Goal: Transaction & Acquisition: Subscribe to service/newsletter

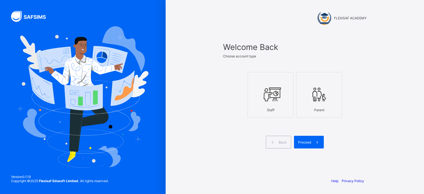
click at [282, 110] on div "Staff" at bounding box center [270, 110] width 40 height 10
click at [314, 145] on icon at bounding box center [317, 142] width 6 height 5
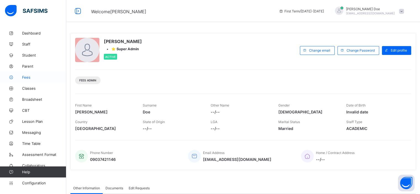
click at [29, 81] on link "Fees" at bounding box center [33, 77] width 66 height 11
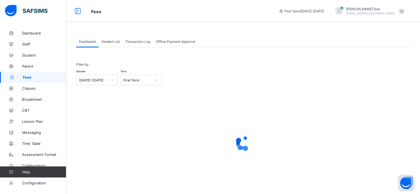
click at [111, 42] on span "Student List" at bounding box center [110, 41] width 18 height 4
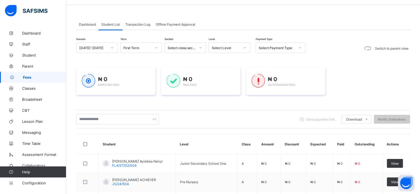
scroll to position [12, 0]
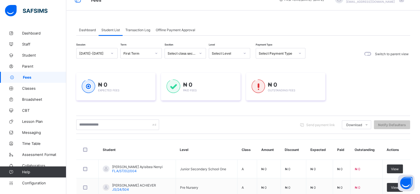
click at [111, 52] on icon at bounding box center [111, 53] width 3 height 6
click at [104, 82] on div "2024-2025" at bounding box center [96, 82] width 41 height 9
click at [158, 52] on div at bounding box center [155, 53] width 9 height 9
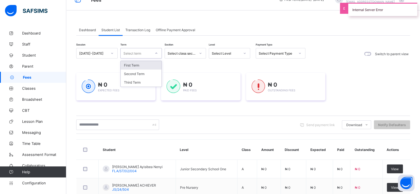
click at [145, 64] on div "First Term" at bounding box center [141, 65] width 41 height 9
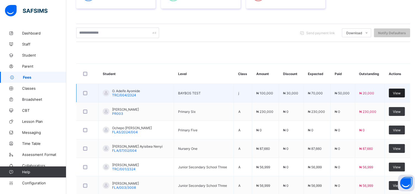
scroll to position [107, 0]
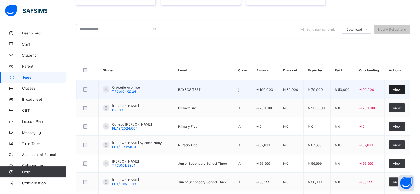
click at [396, 87] on span "View" at bounding box center [397, 89] width 8 height 4
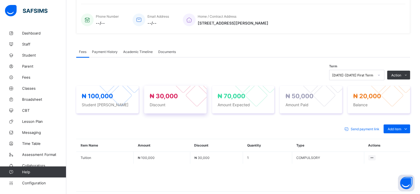
scroll to position [130, 0]
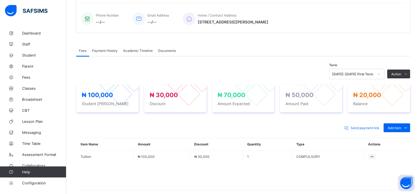
click at [109, 53] on div "Payment History" at bounding box center [104, 50] width 31 height 11
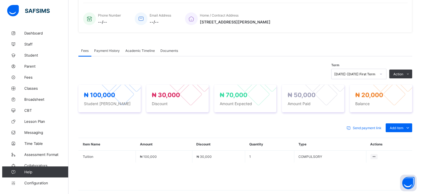
scroll to position [68, 0]
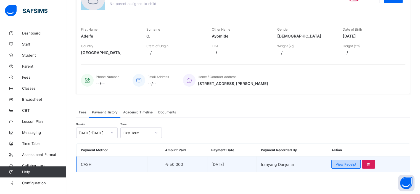
click at [353, 165] on span "View Receipt" at bounding box center [345, 164] width 20 height 4
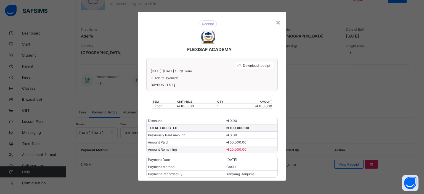
scroll to position [2, 0]
click at [257, 65] on span "Download receipt" at bounding box center [256, 66] width 27 height 4
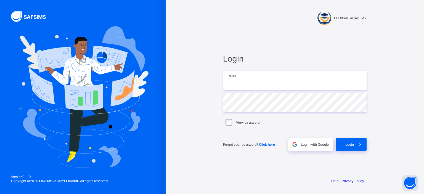
type input "**********"
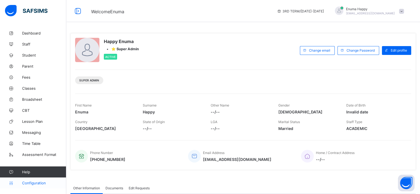
click at [32, 186] on link "Configuration" at bounding box center [33, 182] width 66 height 11
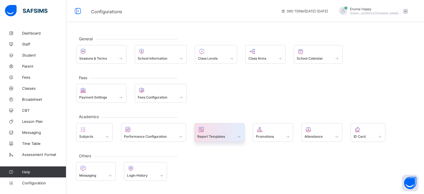
click at [225, 135] on span "Report Templates" at bounding box center [211, 136] width 28 height 4
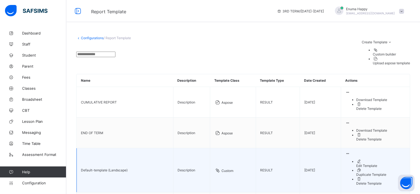
scroll to position [24, 0]
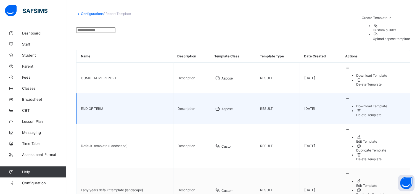
click at [388, 104] on div "Download Template" at bounding box center [380, 106] width 49 height 4
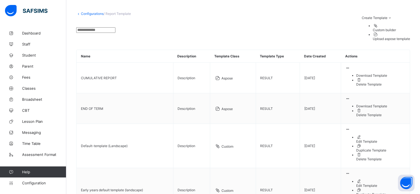
click at [250, 15] on div "Configurations / Report Template" at bounding box center [243, 14] width 334 height 4
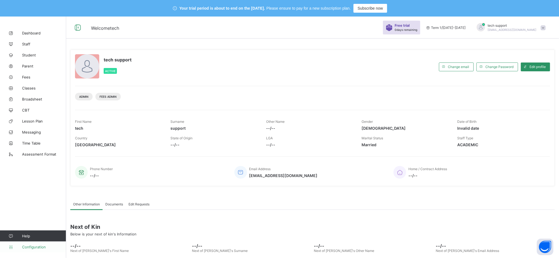
click at [36, 246] on span "Configuration" at bounding box center [44, 247] width 44 height 4
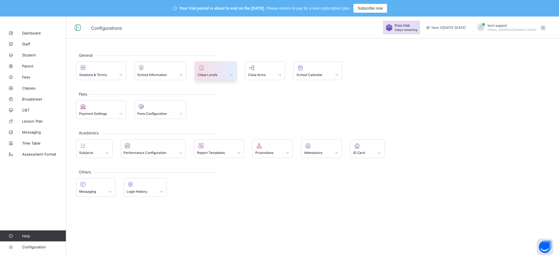
click at [211, 70] on div at bounding box center [216, 68] width 36 height 7
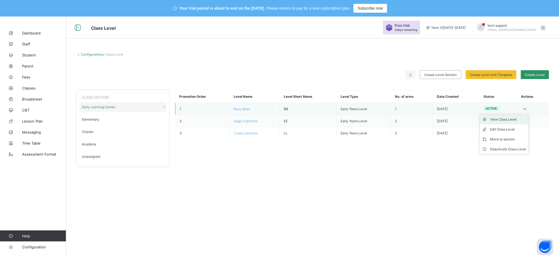
click at [514, 119] on div "View Class Level" at bounding box center [508, 120] width 36 height 6
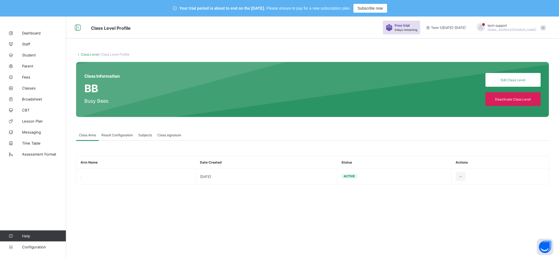
click at [317, 159] on th "Date Created" at bounding box center [267, 162] width 142 height 13
click at [112, 137] on div "Result Configuration" at bounding box center [117, 135] width 37 height 11
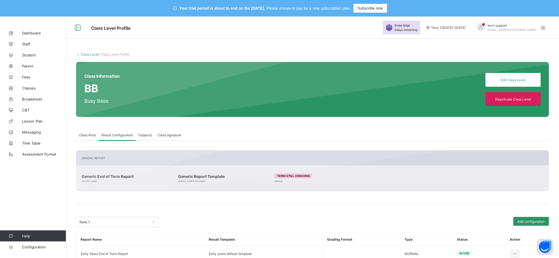
scroll to position [17, 0]
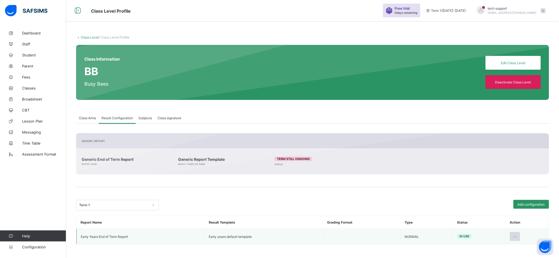
click at [517, 235] on icon at bounding box center [515, 237] width 5 height 4
click at [500, 249] on div "Edit Configuration" at bounding box center [502, 250] width 32 height 6
type input "**********"
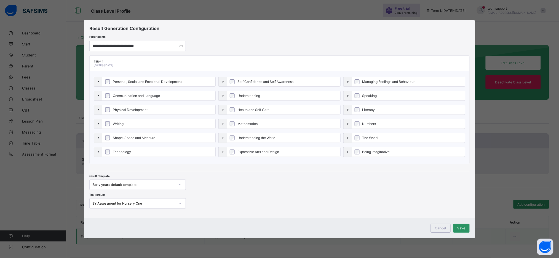
scroll to position [0, 0]
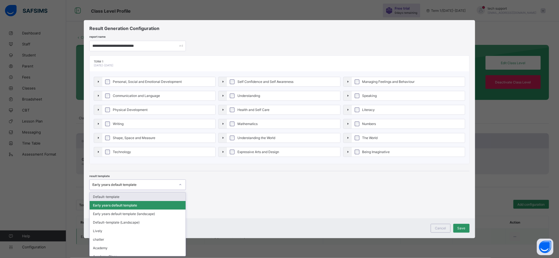
click at [176, 184] on div at bounding box center [180, 185] width 9 height 9
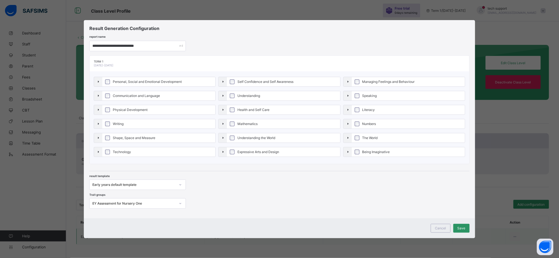
click at [259, 198] on div "result template Early years default template Trait groups EY Assessment for Nur…" at bounding box center [279, 190] width 380 height 38
click at [440, 227] on span "Cancel" at bounding box center [440, 228] width 11 height 4
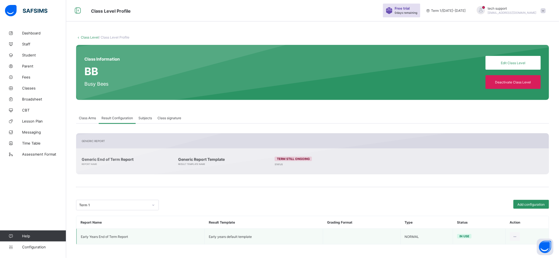
click at [87, 36] on link "Class Level" at bounding box center [90, 37] width 18 height 4
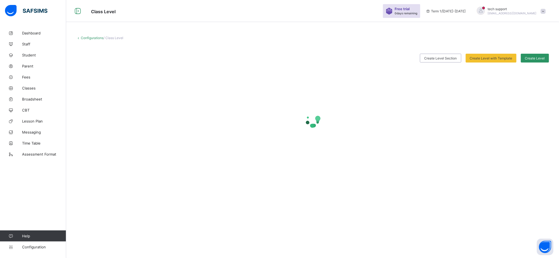
scroll to position [16, 0]
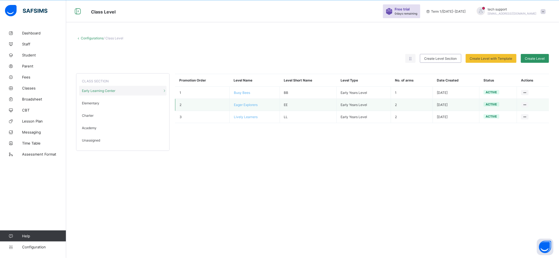
click at [242, 105] on span "Eager Explorers" at bounding box center [246, 105] width 24 height 4
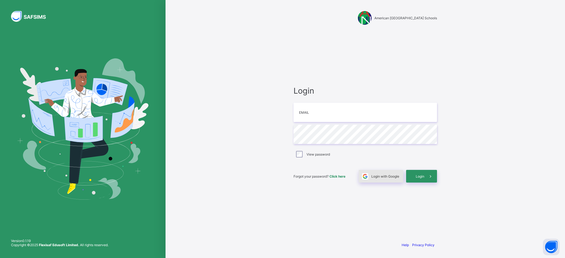
click at [378, 176] on span "Login with Google" at bounding box center [385, 177] width 28 height 4
click at [383, 175] on span "Login with Google" at bounding box center [385, 177] width 28 height 4
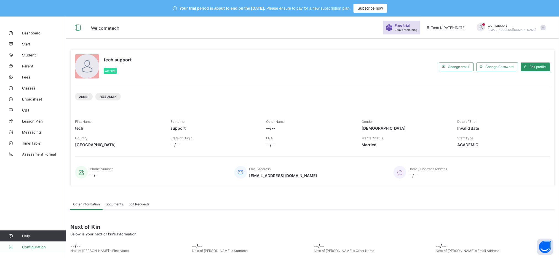
click at [38, 249] on span "Configuration" at bounding box center [44, 247] width 44 height 4
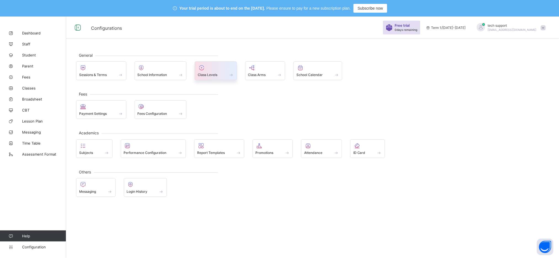
click at [215, 72] on span at bounding box center [216, 71] width 36 height 1
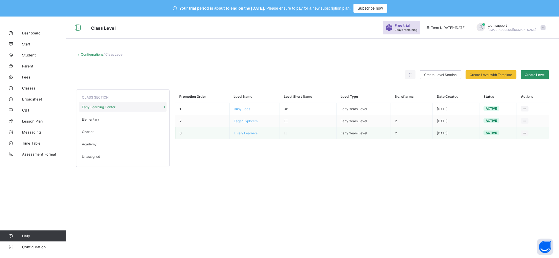
click at [249, 135] on span "Lively Learners" at bounding box center [246, 133] width 24 height 4
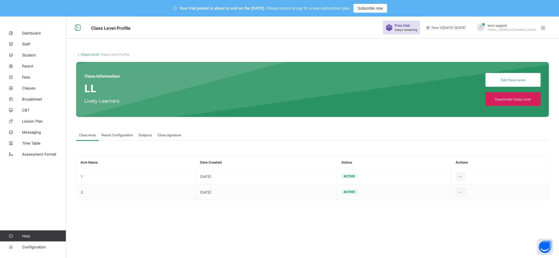
click at [124, 136] on span "Result Configuration" at bounding box center [117, 135] width 31 height 4
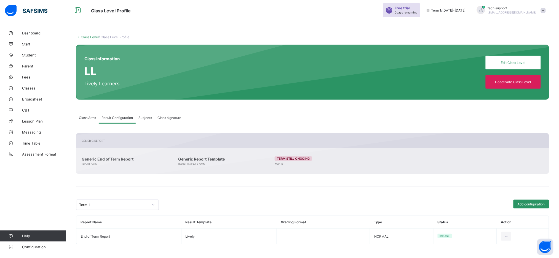
scroll to position [17, 0]
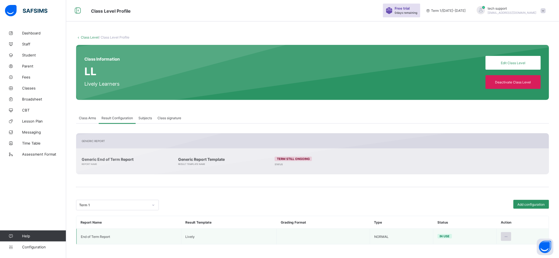
click at [509, 236] on icon at bounding box center [506, 237] width 5 height 4
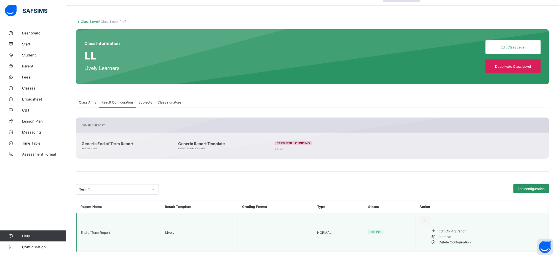
click at [485, 231] on ul "Edit Configuration Inactive Delete Configuration" at bounding box center [482, 237] width 125 height 17
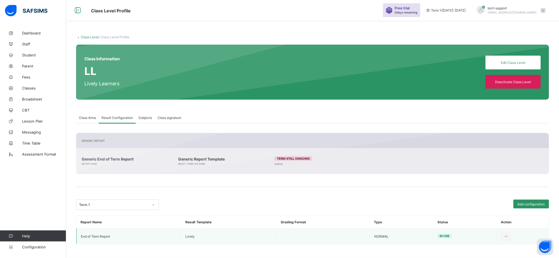
scroll to position [17, 0]
click at [508, 234] on div at bounding box center [506, 237] width 10 height 9
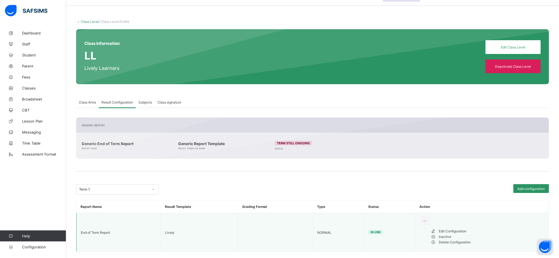
click at [490, 234] on div "Edit Configuration" at bounding box center [492, 232] width 106 height 6
type input "**********"
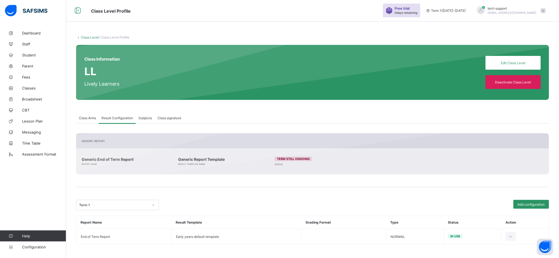
click at [91, 39] on link "Class Level" at bounding box center [90, 37] width 18 height 4
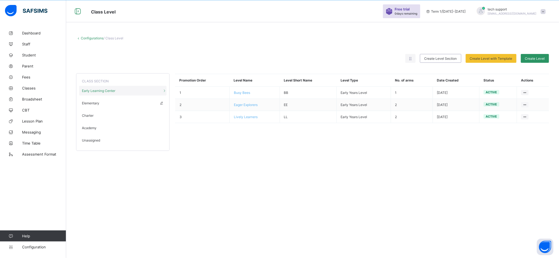
click at [92, 105] on div "Elementary" at bounding box center [122, 103] width 87 height 10
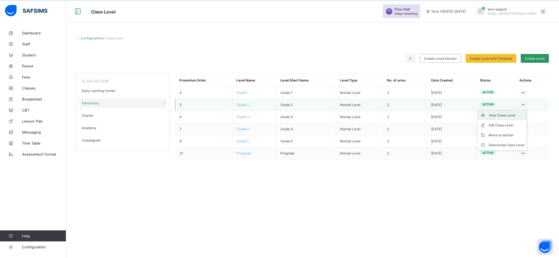
click at [511, 115] on div "View Class Level" at bounding box center [507, 116] width 36 height 6
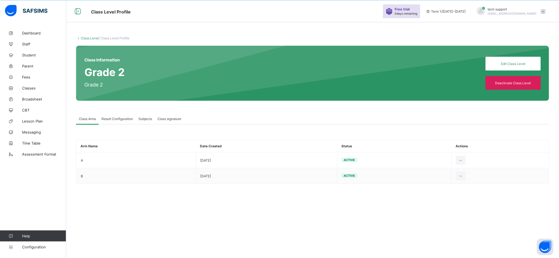
click at [121, 121] on span "Result Configuration" at bounding box center [117, 119] width 31 height 4
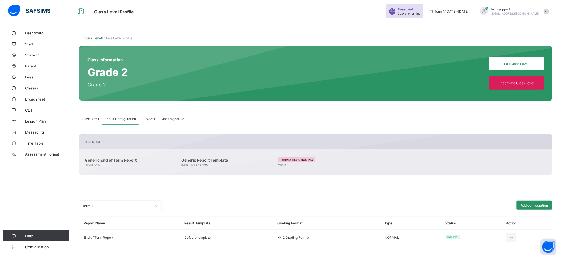
scroll to position [17, 0]
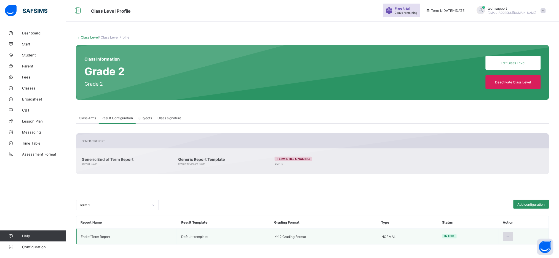
click at [511, 237] on icon at bounding box center [508, 237] width 5 height 4
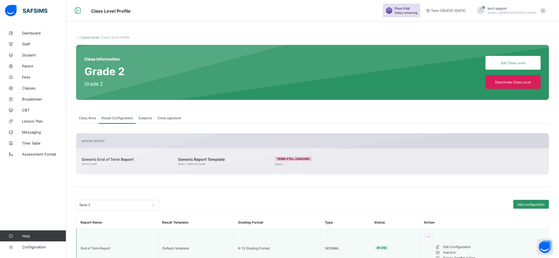
click at [497, 248] on div "Edit Configuration" at bounding box center [494, 248] width 101 height 6
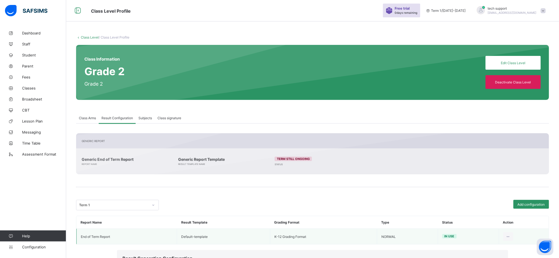
type input "**********"
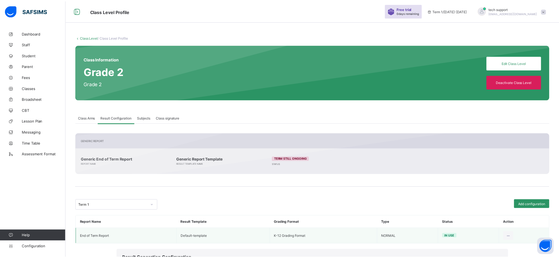
scroll to position [60, 0]
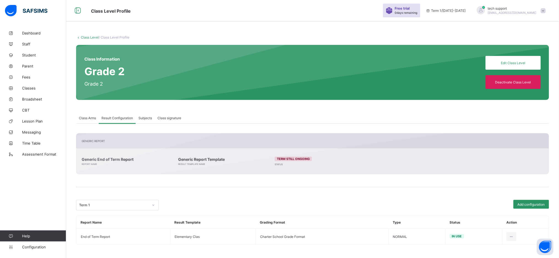
click at [91, 37] on link "Class Level" at bounding box center [90, 37] width 18 height 4
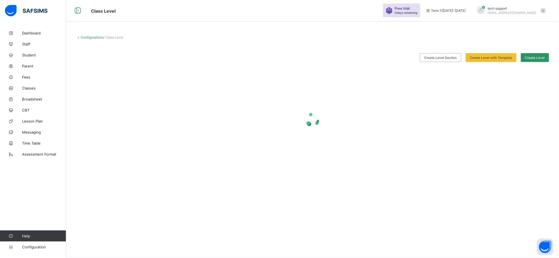
scroll to position [16, 0]
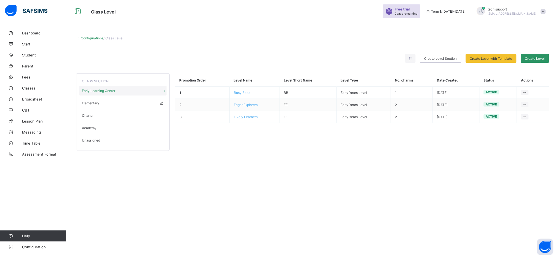
click at [106, 106] on div "Elementary" at bounding box center [122, 103] width 87 height 10
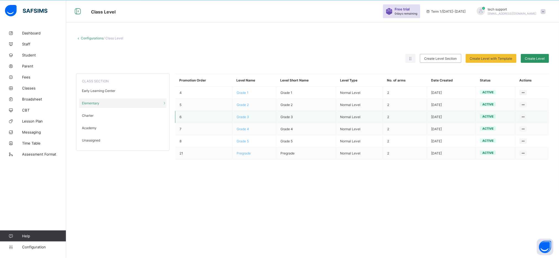
click at [247, 118] on span "Grade 3" at bounding box center [243, 117] width 12 height 4
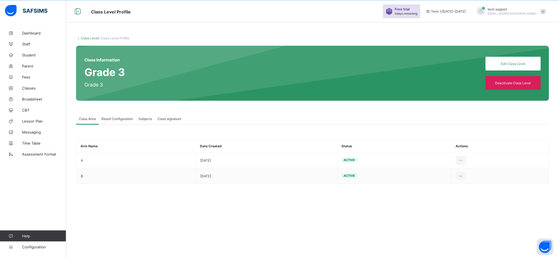
click at [125, 116] on div "Result Configuration" at bounding box center [117, 118] width 37 height 11
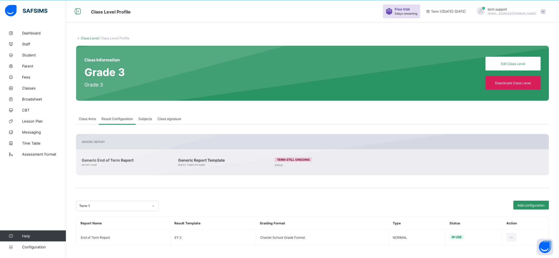
scroll to position [17, 0]
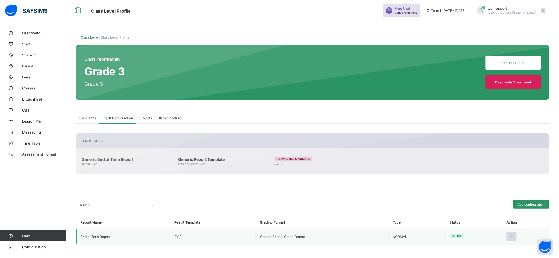
click at [514, 236] on icon at bounding box center [511, 237] width 5 height 4
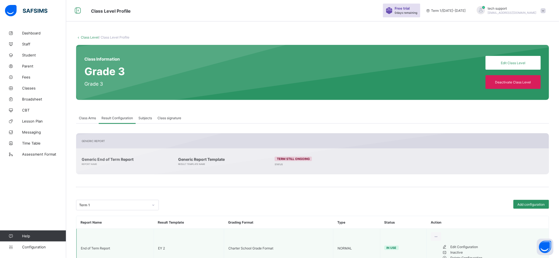
click at [497, 249] on div "Edit Configuration" at bounding box center [497, 248] width 94 height 6
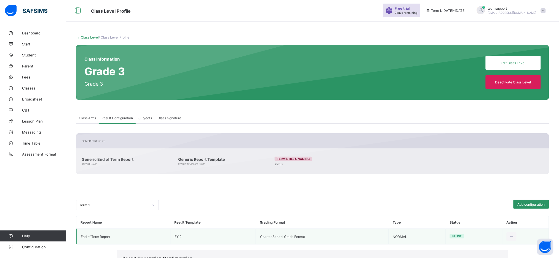
type input "**********"
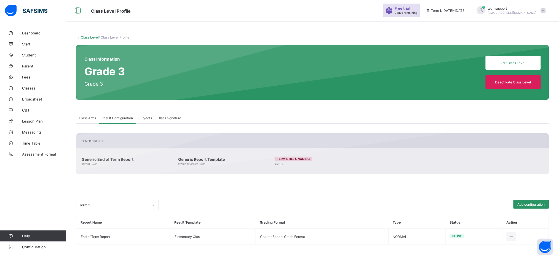
click at [91, 38] on link "Class Level" at bounding box center [90, 37] width 18 height 4
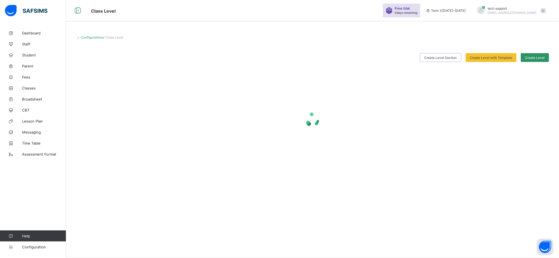
scroll to position [16, 0]
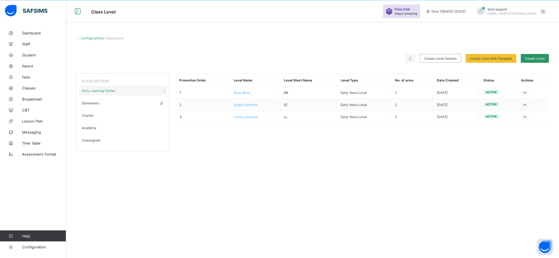
click at [105, 103] on div "Elementary" at bounding box center [122, 103] width 87 height 10
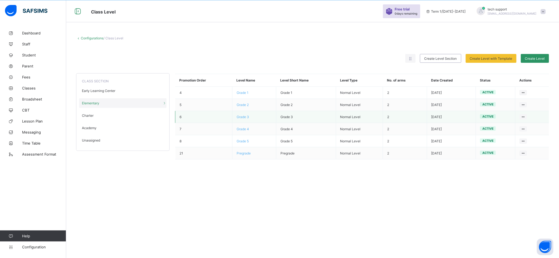
click at [249, 118] on span "Grade 3" at bounding box center [243, 117] width 12 height 4
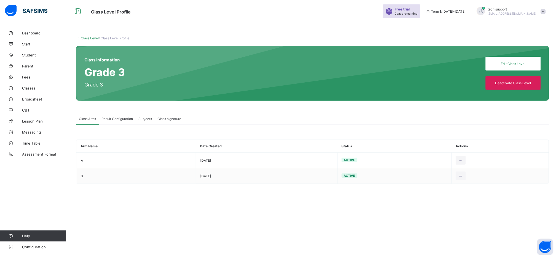
click at [349, 98] on div "Class Information Grade 3 Grade 3 Edit Class Level Deactivate Class Level" at bounding box center [312, 73] width 473 height 55
click at [122, 123] on div "Result Configuration" at bounding box center [117, 118] width 37 height 11
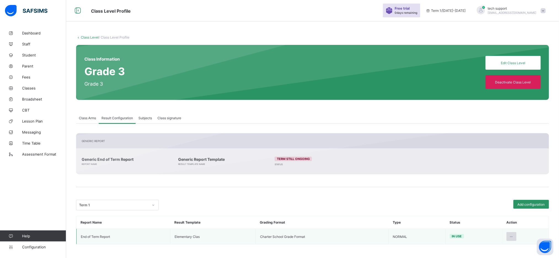
click at [514, 236] on icon at bounding box center [511, 237] width 5 height 4
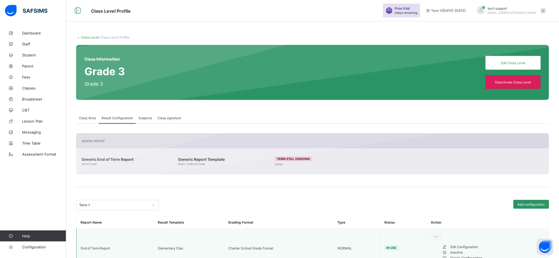
click at [498, 249] on div "Edit Configuration" at bounding box center [497, 248] width 94 height 6
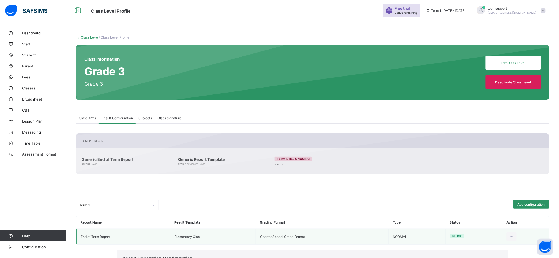
type input "**********"
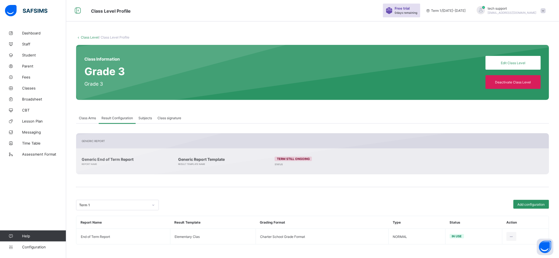
click at [92, 37] on link "Class Level" at bounding box center [90, 37] width 18 height 4
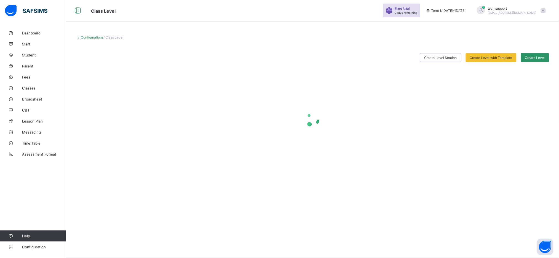
scroll to position [16, 0]
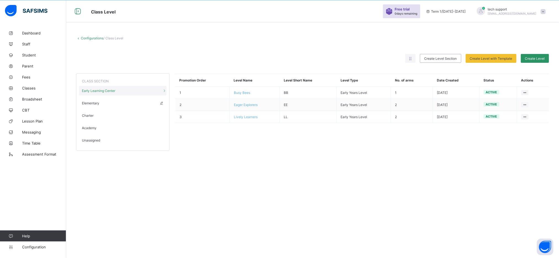
click at [94, 106] on div "Elementary" at bounding box center [122, 103] width 87 height 10
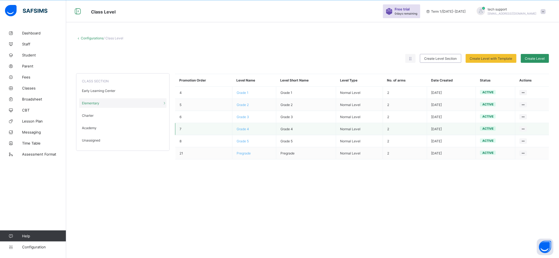
click at [248, 129] on span "Grade 4" at bounding box center [243, 129] width 12 height 4
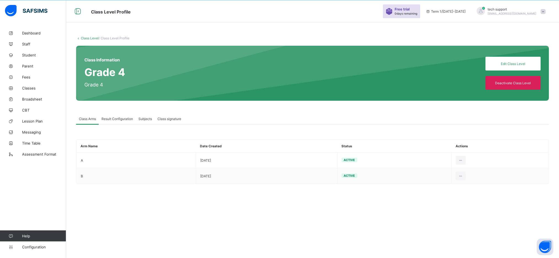
click at [124, 117] on span "Result Configuration" at bounding box center [117, 119] width 31 height 4
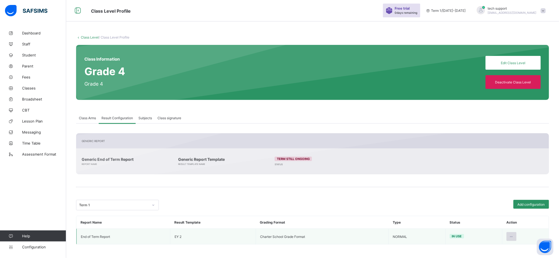
click at [514, 236] on icon at bounding box center [511, 237] width 5 height 4
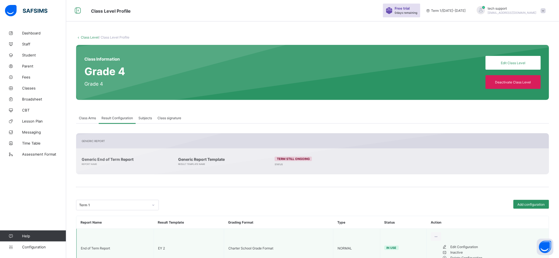
click at [492, 250] on div "Edit Configuration" at bounding box center [497, 248] width 94 height 6
type input "**********"
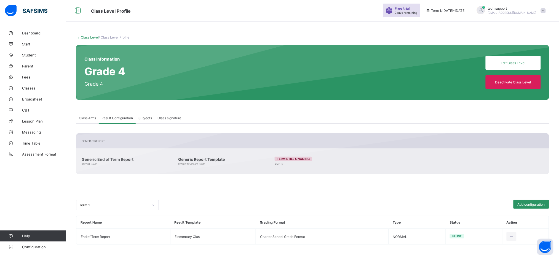
click at [319, 209] on div "Add configuration" at bounding box center [431, 205] width 235 height 10
click at [87, 37] on link "Class Level" at bounding box center [90, 37] width 18 height 4
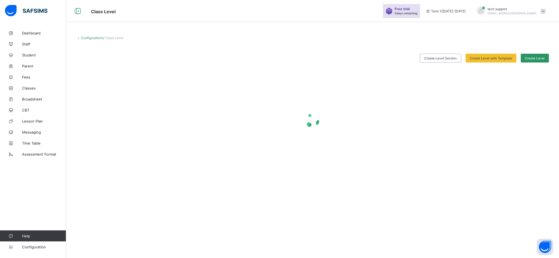
scroll to position [16, 0]
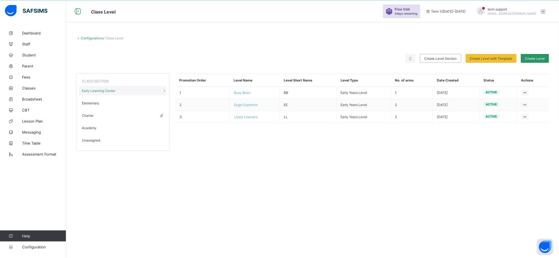
click at [91, 115] on span "Charter" at bounding box center [88, 116] width 12 height 4
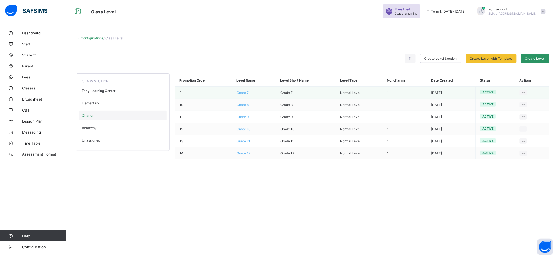
click at [246, 93] on span "Grade 7" at bounding box center [243, 93] width 12 height 4
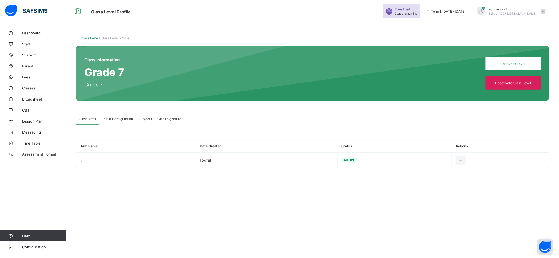
click at [126, 118] on span "Result Configuration" at bounding box center [117, 119] width 31 height 4
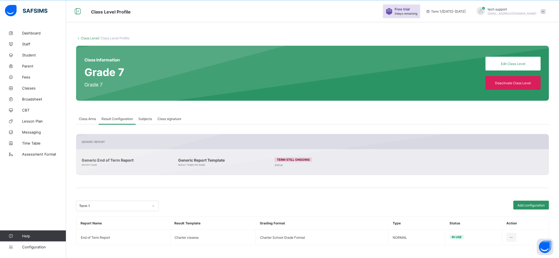
scroll to position [17, 0]
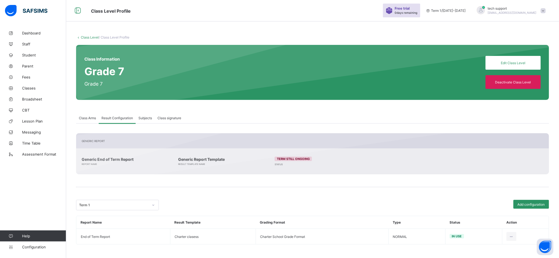
click at [90, 38] on link "Class Level" at bounding box center [90, 37] width 18 height 4
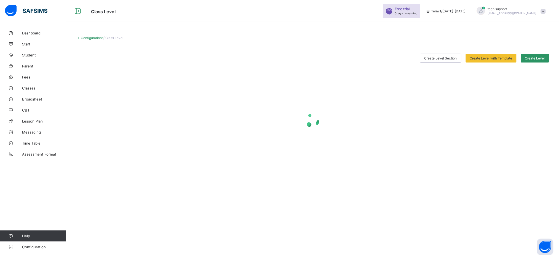
scroll to position [16, 0]
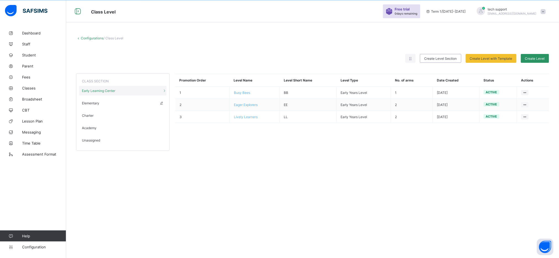
click at [97, 102] on span "Elementary" at bounding box center [90, 103] width 17 height 4
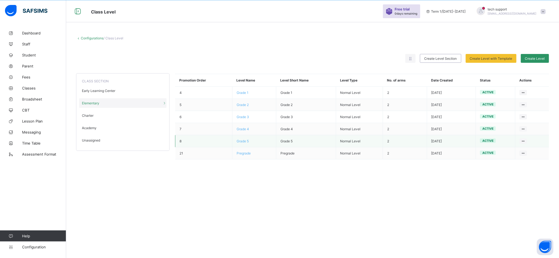
click at [245, 141] on span "Grade 5" at bounding box center [243, 141] width 12 height 4
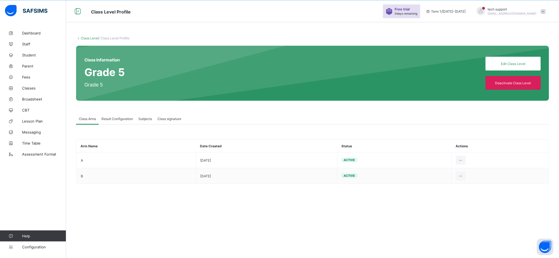
click at [122, 119] on span "Result Configuration" at bounding box center [117, 119] width 31 height 4
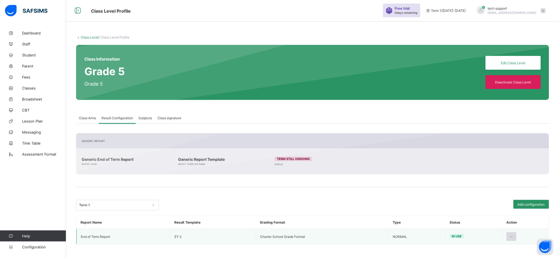
click at [517, 239] on div at bounding box center [512, 237] width 10 height 9
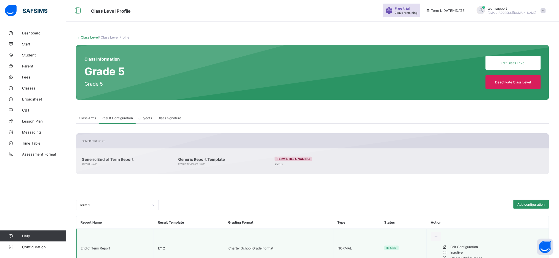
click at [504, 249] on div "Edit Configuration" at bounding box center [497, 248] width 94 height 6
type input "**********"
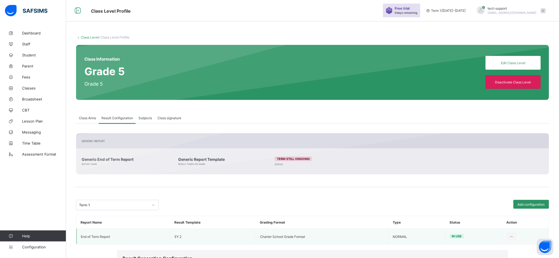
scroll to position [0, 0]
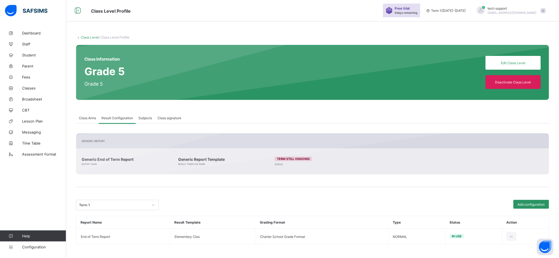
click at [89, 37] on link "Class Level" at bounding box center [90, 37] width 18 height 4
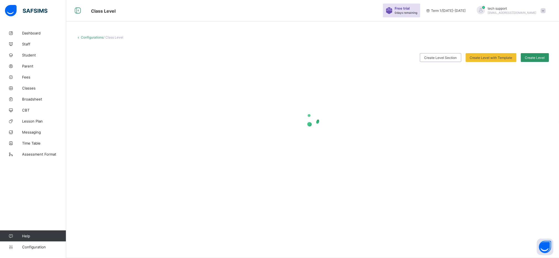
scroll to position [16, 0]
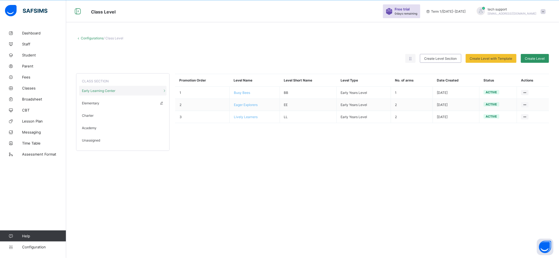
click at [104, 106] on div "Elementary" at bounding box center [122, 103] width 87 height 10
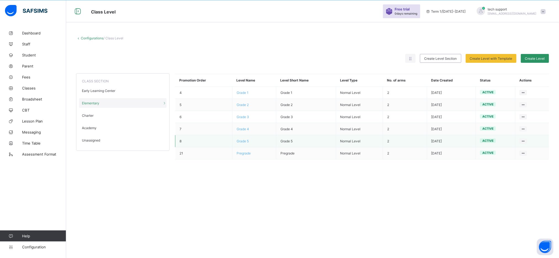
click at [247, 142] on span "Grade 5" at bounding box center [243, 141] width 12 height 4
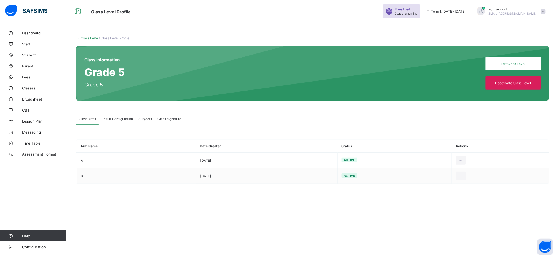
click at [119, 117] on span "Result Configuration" at bounding box center [117, 119] width 31 height 4
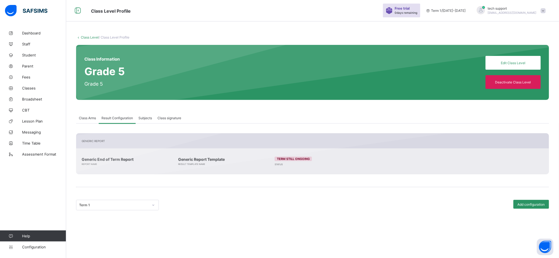
scroll to position [86, 0]
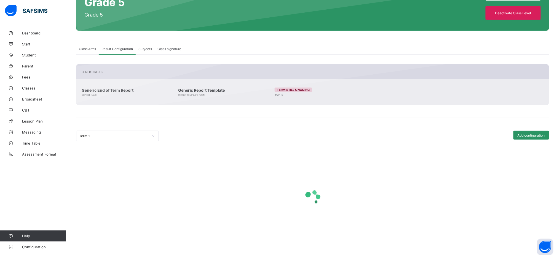
click at [311, 140] on div "Term 1" at bounding box center [193, 136] width 235 height 10
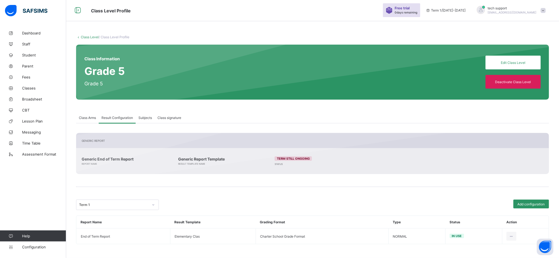
scroll to position [17, 0]
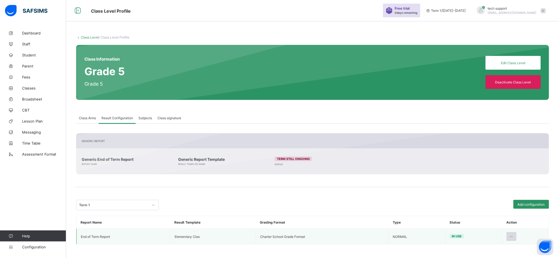
click at [514, 236] on icon at bounding box center [511, 237] width 5 height 4
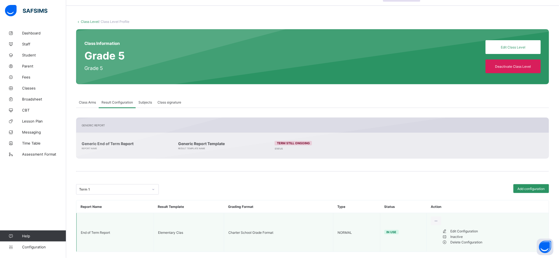
click at [497, 234] on div "Edit Configuration" at bounding box center [497, 232] width 94 height 6
type input "**********"
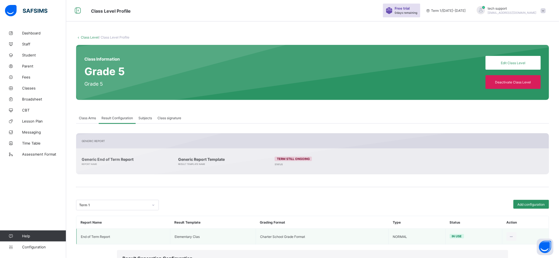
scroll to position [0, 0]
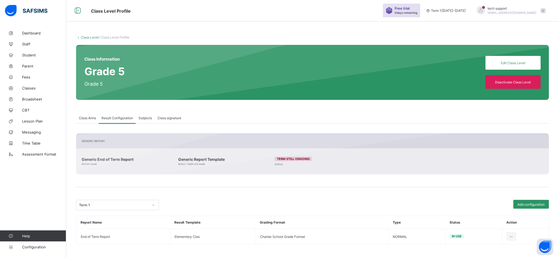
click at [90, 37] on link "Class Level" at bounding box center [90, 37] width 18 height 4
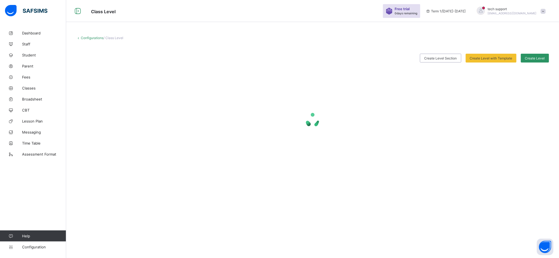
scroll to position [16, 0]
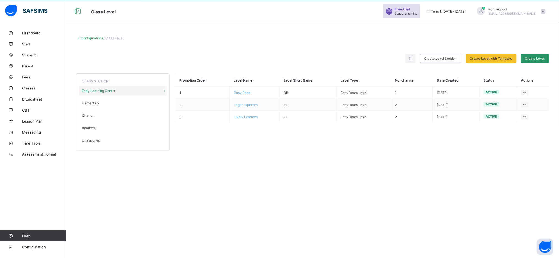
click at [339, 187] on div "Configurations / Class Level Rearrange levels Create Level Section Create Level…" at bounding box center [312, 129] width 493 height 258
click at [546, 12] on span at bounding box center [543, 11] width 5 height 5
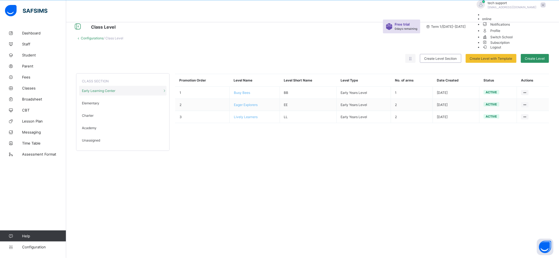
click at [510, 45] on span "Subscription" at bounding box center [496, 43] width 28 height 4
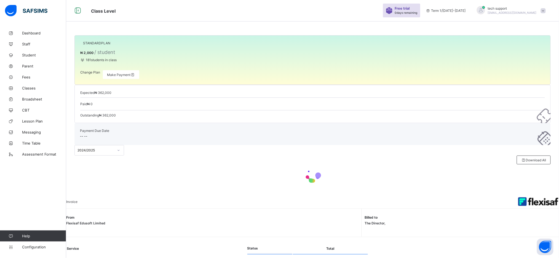
scroll to position [16, 0]
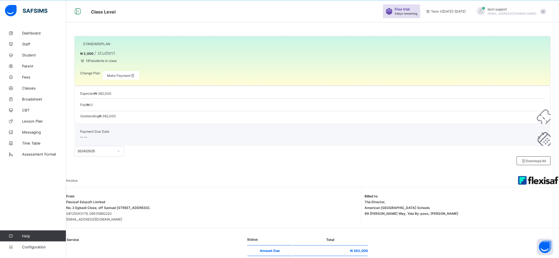
click at [284, 217] on div "STANDARD PLAN ₦ 2,000 / student 181 students in class Change Plan Make Payment …" at bounding box center [312, 165] width 493 height 331
click at [548, 14] on div "tech support rejoice.chukwuma@flexisaf.com" at bounding box center [509, 11] width 77 height 9
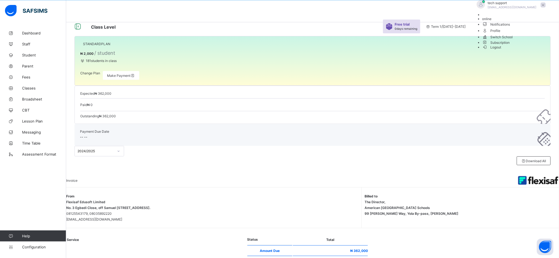
click at [510, 45] on span "Subscription" at bounding box center [496, 43] width 28 height 4
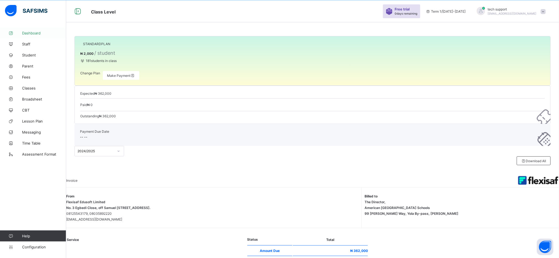
click at [40, 35] on span "Dashboard" at bounding box center [44, 33] width 44 height 4
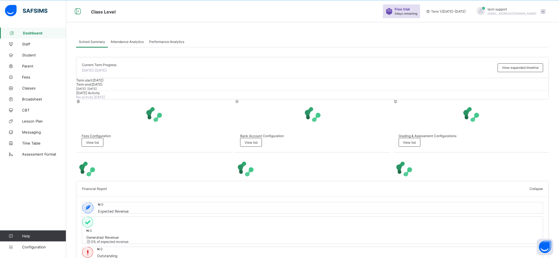
click at [546, 10] on span at bounding box center [543, 11] width 5 height 5
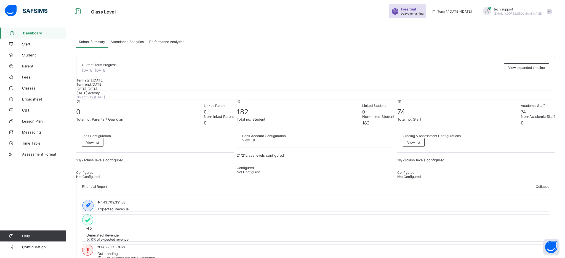
click at [100, 95] on span "Today's Activity" at bounding box center [87, 93] width 23 height 4
click at [37, 250] on span "Configuration" at bounding box center [44, 247] width 44 height 4
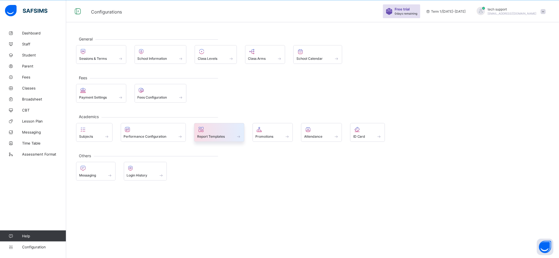
click at [231, 135] on div "Report Templates" at bounding box center [219, 136] width 44 height 5
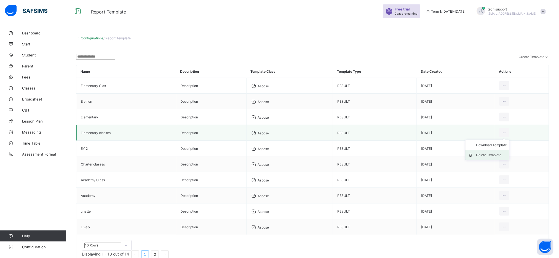
click at [498, 158] on div "Delete Template" at bounding box center [491, 156] width 31 height 6
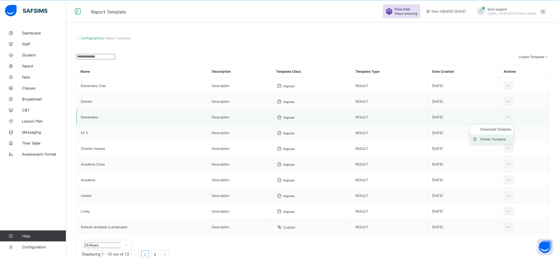
click at [501, 142] on div "Delete Template" at bounding box center [496, 140] width 31 height 6
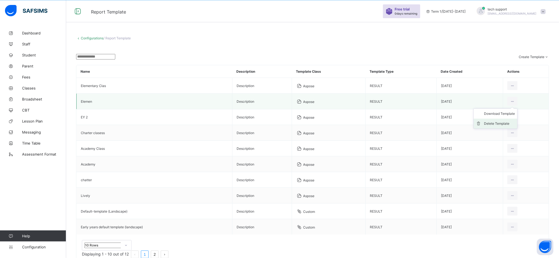
click at [506, 127] on div "Delete Template" at bounding box center [499, 124] width 31 height 6
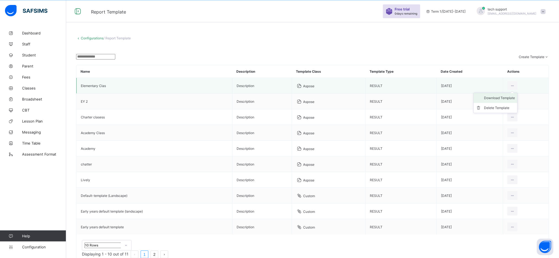
click at [506, 101] on div "Download Template" at bounding box center [499, 98] width 31 height 6
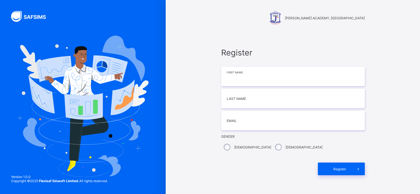
click at [247, 79] on input at bounding box center [292, 76] width 143 height 19
type input "****"
click at [241, 98] on input at bounding box center [292, 98] width 143 height 19
type input "*******"
click at [239, 121] on input "email" at bounding box center [292, 120] width 143 height 19
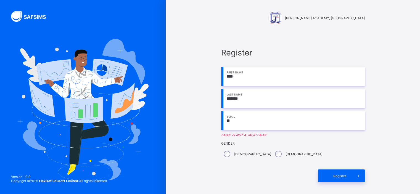
type input "**********"
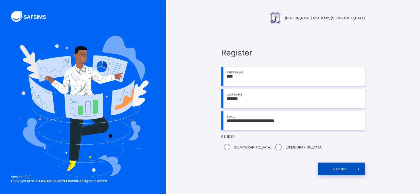
click at [334, 166] on div "Register" at bounding box center [341, 168] width 47 height 13
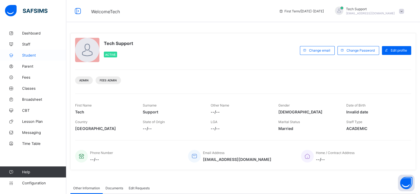
click at [33, 56] on span "Student" at bounding box center [44, 55] width 44 height 4
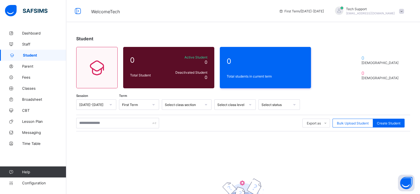
click at [404, 9] on span at bounding box center [401, 11] width 5 height 5
click at [385, 54] on span "Subscription" at bounding box center [381, 54] width 28 height 4
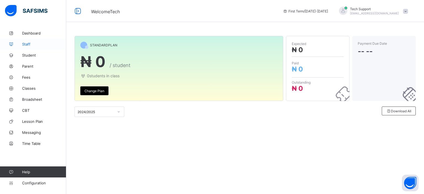
click at [26, 42] on span "Staff" at bounding box center [44, 44] width 44 height 4
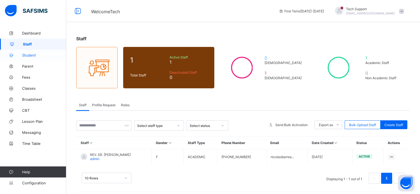
click at [31, 57] on span "Student" at bounding box center [44, 55] width 44 height 4
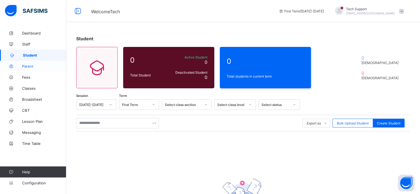
click at [31, 66] on span "Parent" at bounding box center [44, 66] width 44 height 4
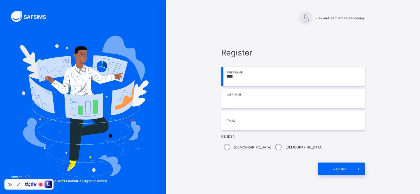
type input "****"
click at [233, 100] on input at bounding box center [292, 98] width 143 height 19
type input "*******"
click at [233, 123] on input "email" at bounding box center [292, 120] width 143 height 19
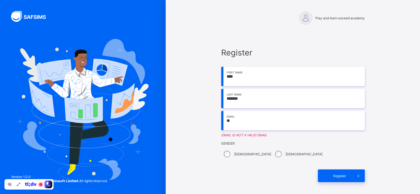
type input "**********"
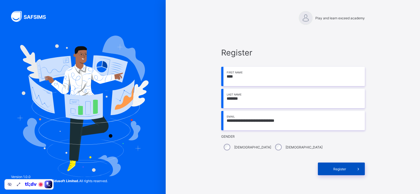
click at [329, 167] on span "Register" at bounding box center [339, 169] width 25 height 4
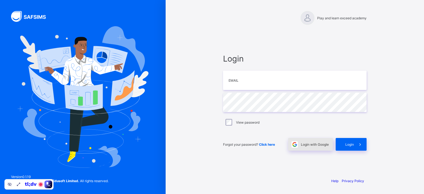
click at [297, 144] on img at bounding box center [294, 144] width 6 height 6
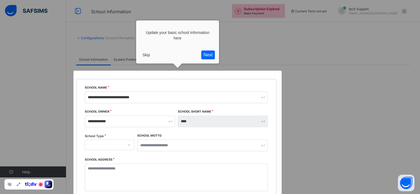
select select "**"
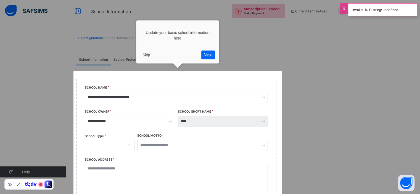
click at [148, 54] on button "Skip" at bounding box center [146, 55] width 12 height 8
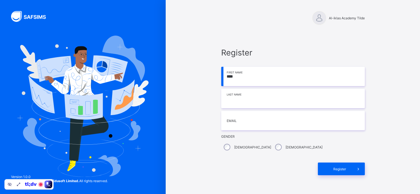
type input "****"
click at [237, 101] on input at bounding box center [292, 98] width 143 height 19
type input "*******"
click at [241, 123] on input "email" at bounding box center [292, 120] width 143 height 19
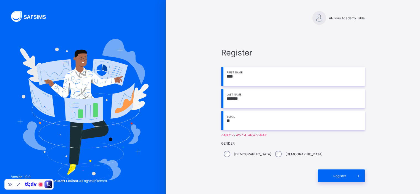
type input "**********"
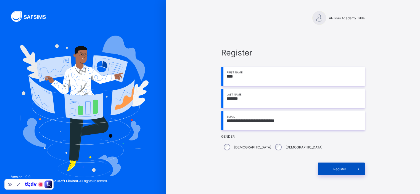
click at [341, 167] on span "Register" at bounding box center [339, 169] width 25 height 4
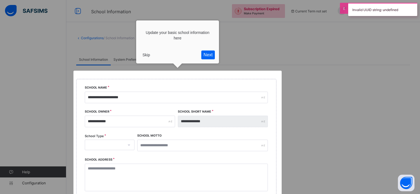
select select "**"
